Goal: Complete application form

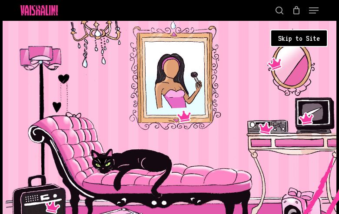
type input "HNzEhfhKjBvtu"
type input "[EMAIL_ADDRESS][DOMAIN_NAME]"
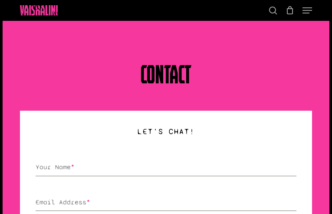
type input "JIHppUAOrVw"
type input "[EMAIL_ADDRESS][DOMAIN_NAME]"
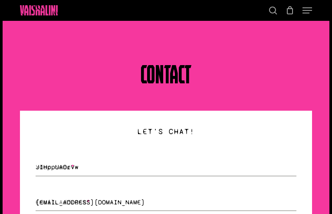
type input "nBNEQigFLA"
type input "jOUfwDaBiervs"
type input "VaqolIOS"
select select "bookings"
